Goal: Information Seeking & Learning: Understand process/instructions

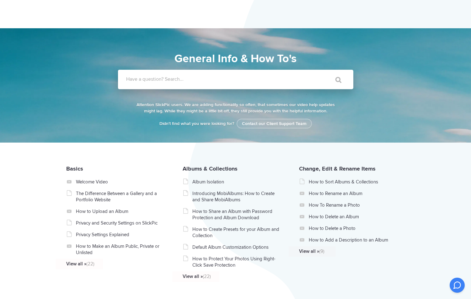
click at [244, 75] on input "Have a question? Search..." at bounding box center [223, 79] width 210 height 19
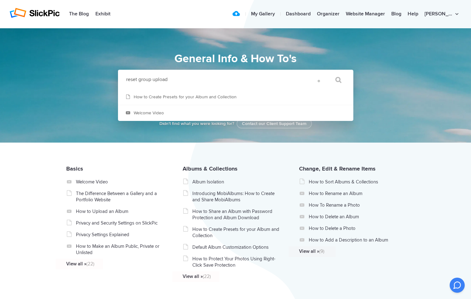
type input "reset group upload"
click at [335, 80] on input "" at bounding box center [335, 79] width 26 height 15
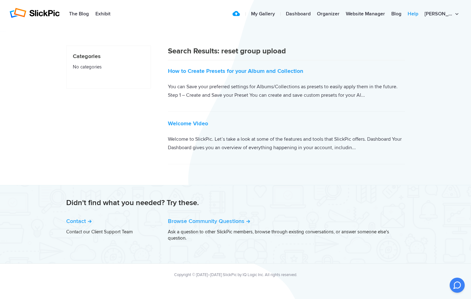
click at [422, 13] on link "Help" at bounding box center [413, 14] width 17 height 13
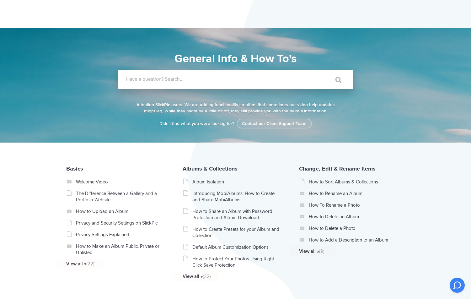
click at [190, 81] on label "Have a question? Search..." at bounding box center [243, 79] width 235 height 6
click at [190, 81] on input "Have a question? Search..." at bounding box center [223, 79] width 210 height 19
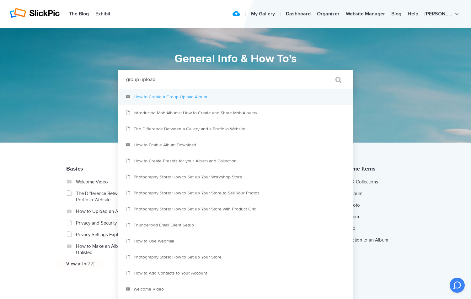
type input "group upload"
click at [186, 94] on link "How to Create a Group Upload Album" at bounding box center [235, 97] width 235 height 16
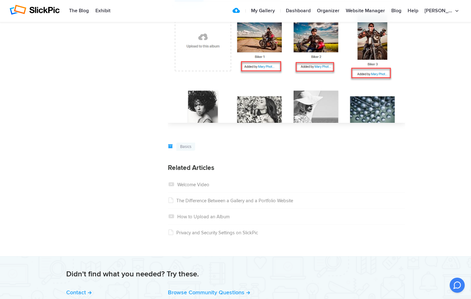
scroll to position [2929, 0]
